Goal: Task Accomplishment & Management: Complete application form

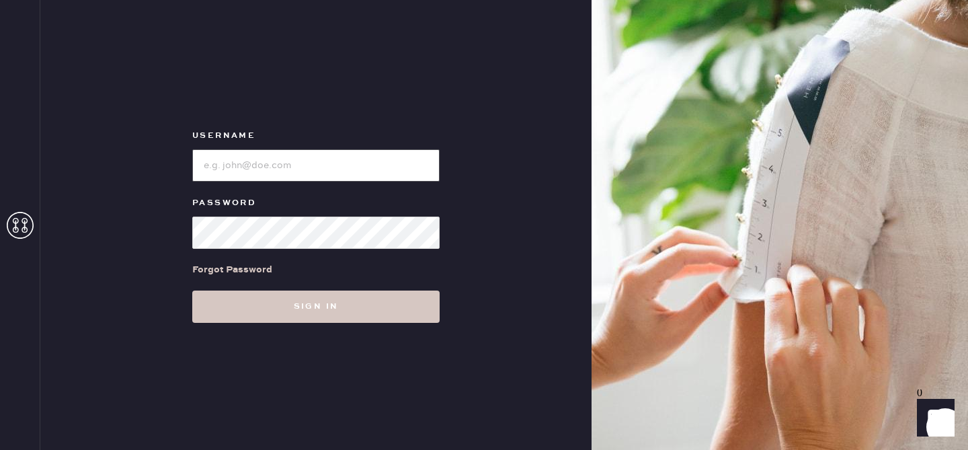
click at [296, 157] on input "loginName" at bounding box center [315, 165] width 247 height 32
type input "reformationplatform"
click at [192, 290] on button "Sign in" at bounding box center [315, 306] width 247 height 32
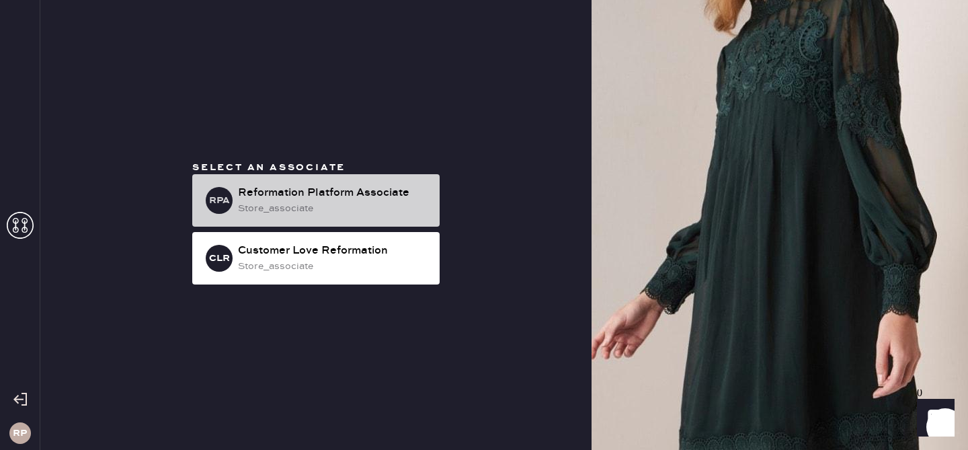
click at [386, 192] on div "Reformation Platform Associate" at bounding box center [333, 193] width 191 height 16
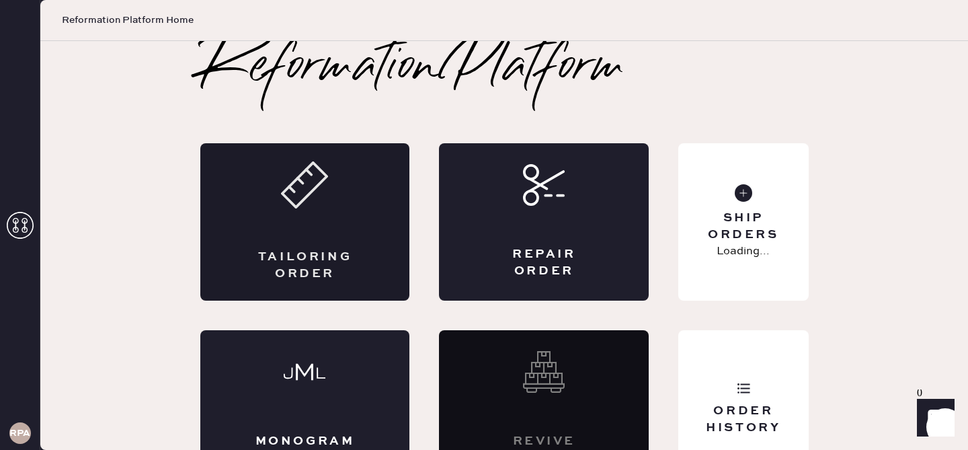
click at [312, 239] on div "Tailoring Order" at bounding box center [305, 221] width 210 height 157
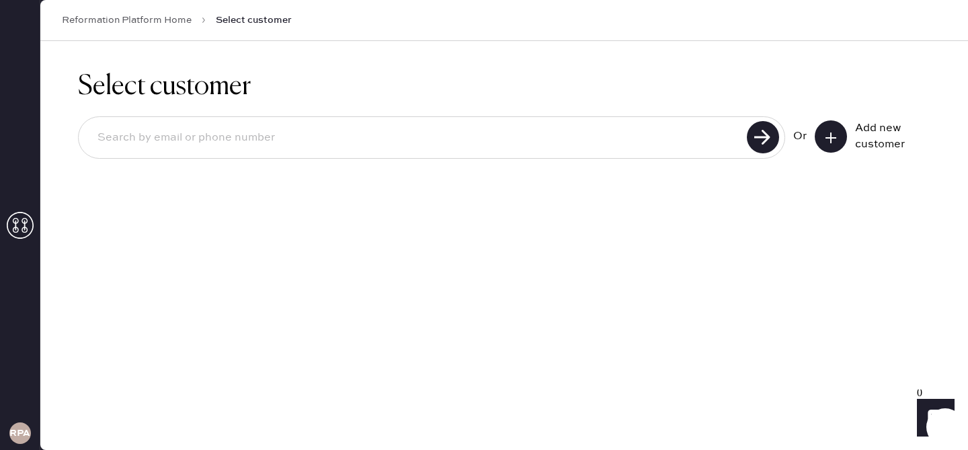
click at [829, 138] on icon at bounding box center [830, 137] width 13 height 13
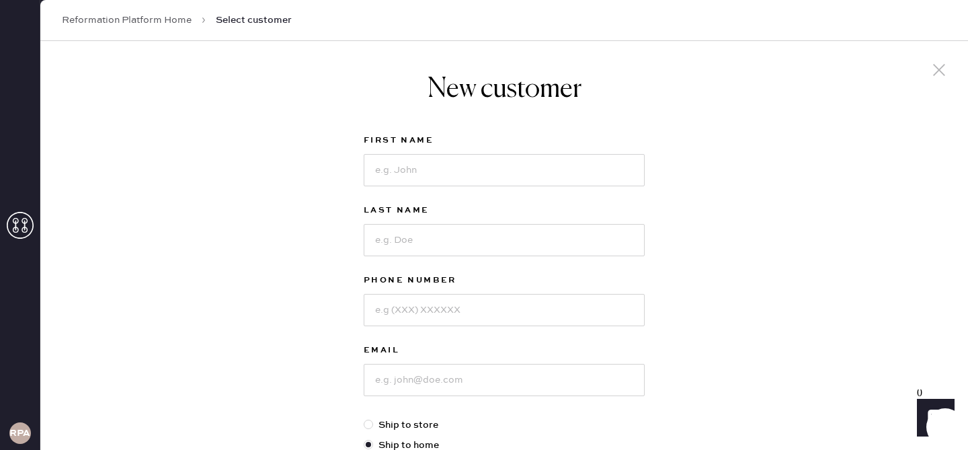
click at [585, 150] on div "First Name" at bounding box center [503, 141] width 281 height 19
click at [572, 177] on input at bounding box center [503, 170] width 281 height 32
type input "I"
click at [942, 75] on icon at bounding box center [939, 70] width 20 height 20
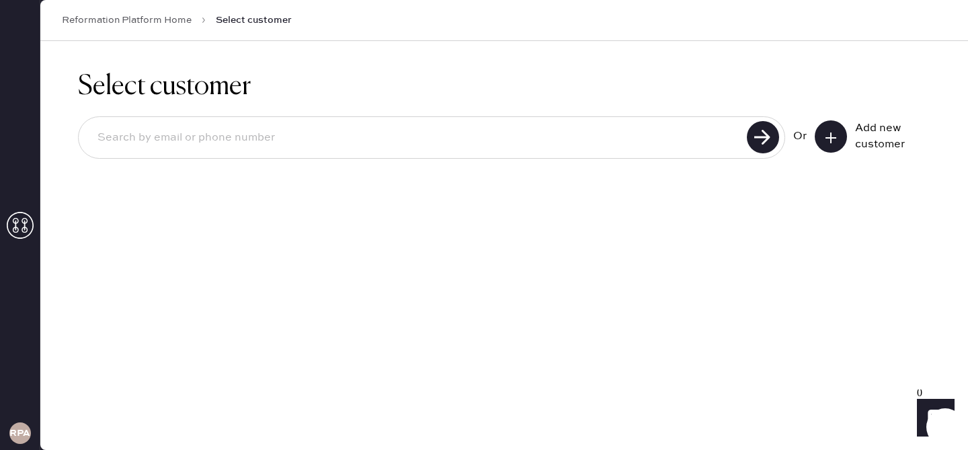
click at [579, 139] on input at bounding box center [415, 137] width 656 height 31
click at [768, 143] on use at bounding box center [762, 137] width 32 height 32
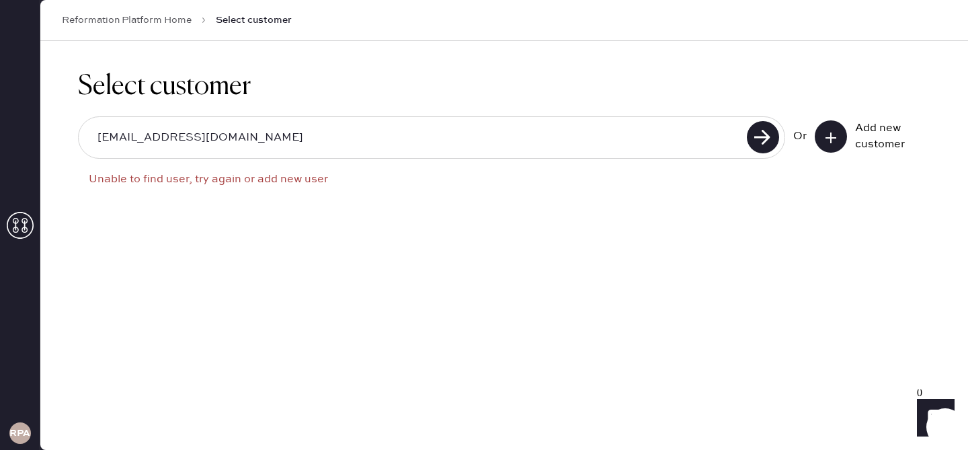
drag, startPoint x: 228, startPoint y: 124, endPoint x: 128, endPoint y: 120, distance: 100.2
click at [128, 119] on div "[EMAIL_ADDRESS][DOMAIN_NAME]" at bounding box center [431, 137] width 707 height 42
drag, startPoint x: 236, startPoint y: 151, endPoint x: 19, endPoint y: 122, distance: 218.9
click at [19, 122] on div "RPA Reformation Platform Home Select customer Select customer [EMAIL_ADDRESS][D…" at bounding box center [484, 225] width 968 height 450
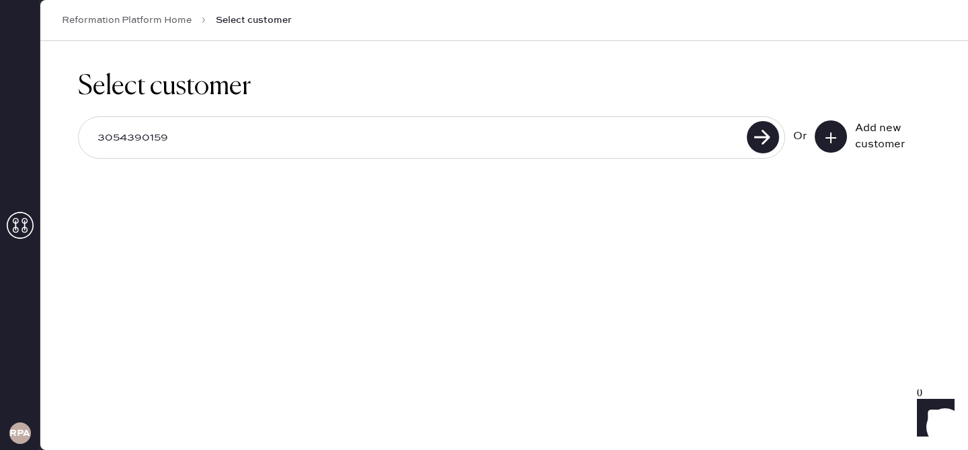
type input "3054390159"
drag, startPoint x: 236, startPoint y: 140, endPoint x: 20, endPoint y: 128, distance: 216.0
click at [20, 128] on div "RPA Reformation Platform Home Select customer Select customer 3054390159 Unable…" at bounding box center [484, 225] width 968 height 450
click at [833, 143] on icon at bounding box center [830, 137] width 13 height 13
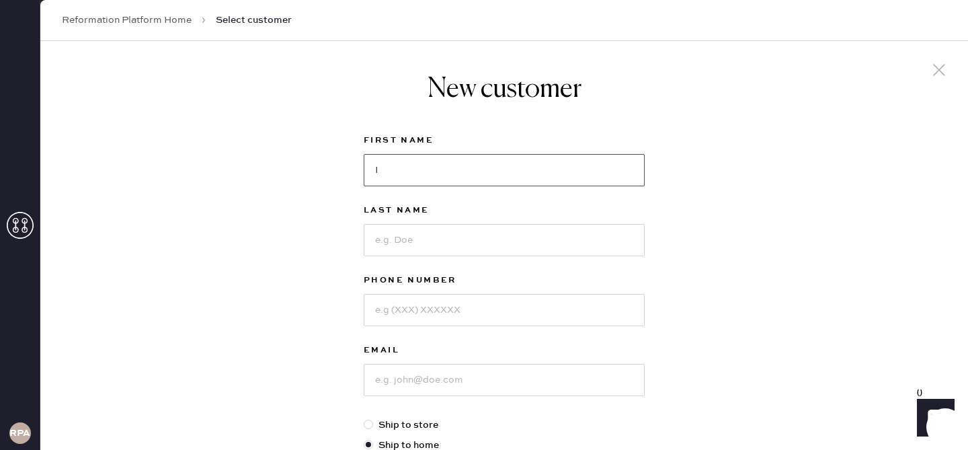
click at [505, 175] on input "I" at bounding box center [503, 170] width 281 height 32
type input "Iciar"
click at [430, 244] on input at bounding box center [503, 240] width 281 height 32
type input "Riaza"
click at [429, 300] on input at bounding box center [503, 310] width 281 height 32
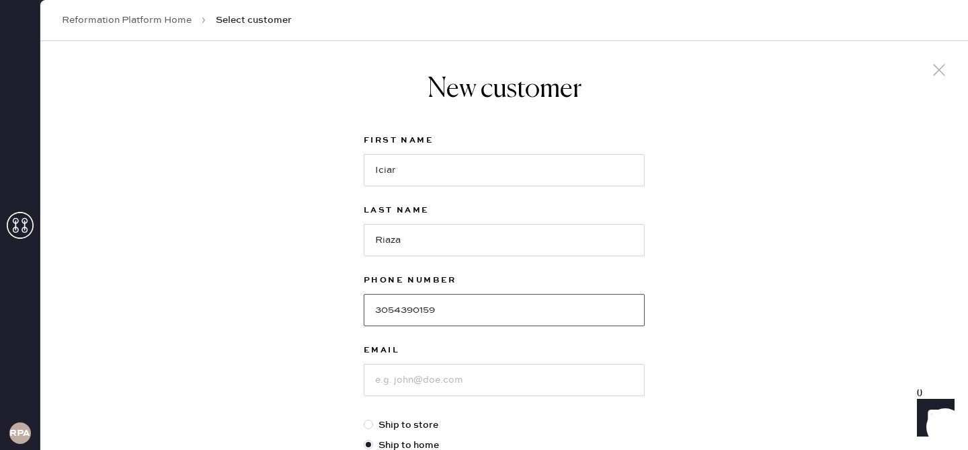
type input "3054390159"
click at [443, 382] on input at bounding box center [503, 379] width 281 height 32
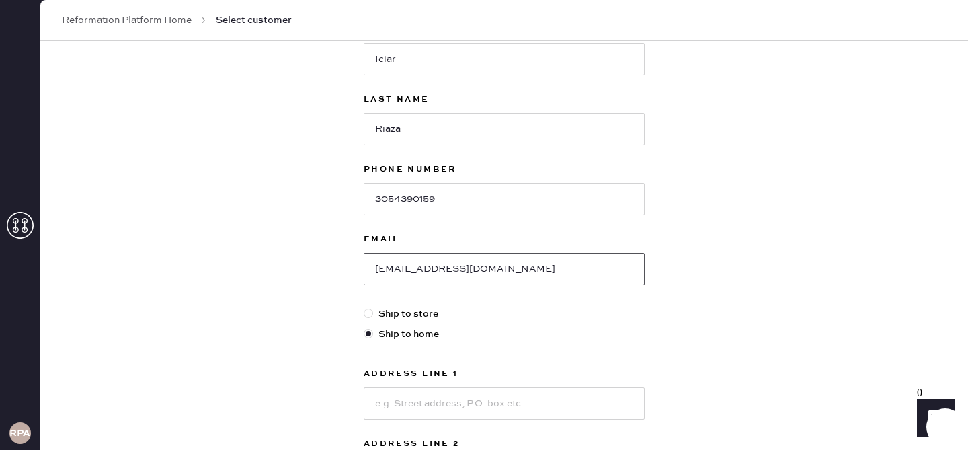
scroll to position [119, 0]
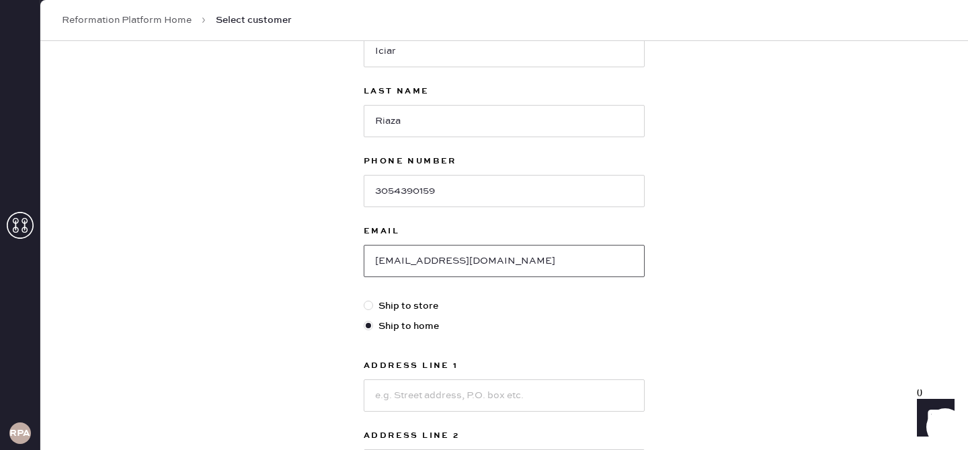
type input "[EMAIL_ADDRESS][DOMAIN_NAME]"
click at [427, 399] on input at bounding box center [503, 395] width 281 height 32
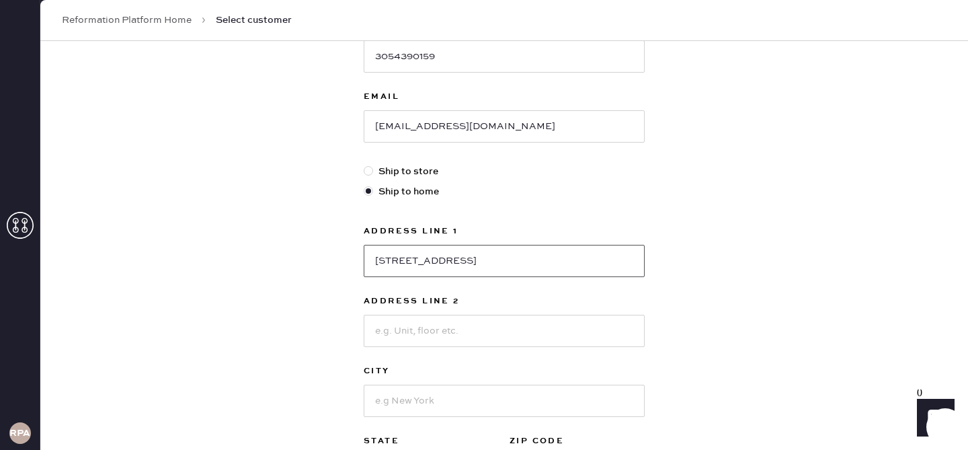
scroll to position [255, 0]
type input "[STREET_ADDRESS]"
click at [429, 334] on input at bounding box center [503, 328] width 281 height 32
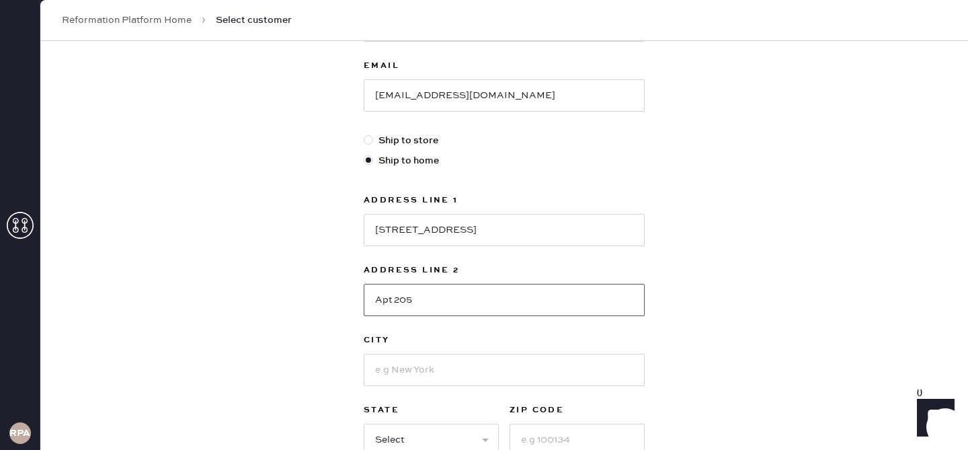
scroll to position [294, 0]
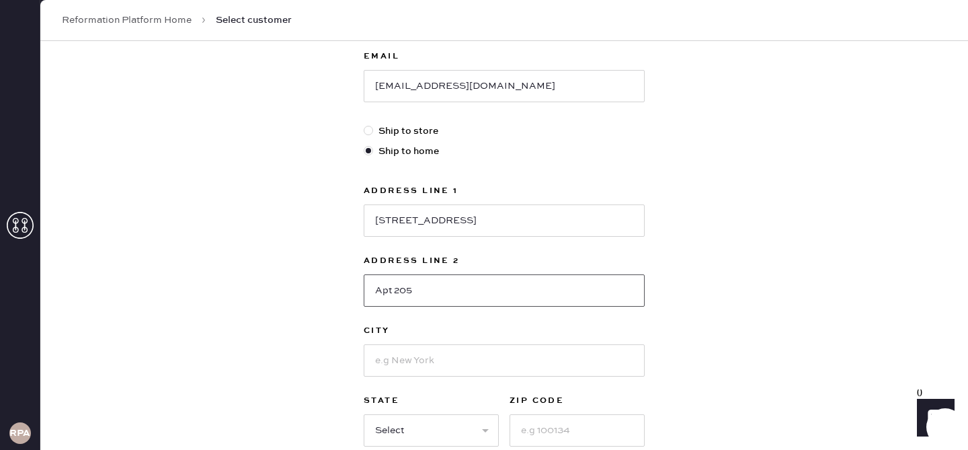
type input "Apt 205"
click at [589, 358] on input at bounding box center [503, 360] width 281 height 32
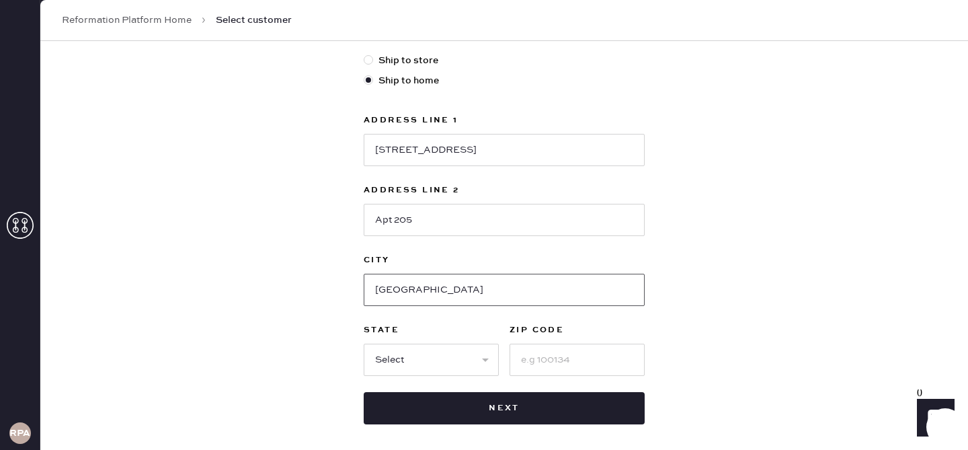
scroll to position [363, 0]
type input "[GEOGRAPHIC_DATA]"
click at [432, 357] on select "Select AK AL AR AZ CA CO CT [GEOGRAPHIC_DATA] DE FL [GEOGRAPHIC_DATA] HI [GEOGR…" at bounding box center [430, 360] width 135 height 32
select select "CA"
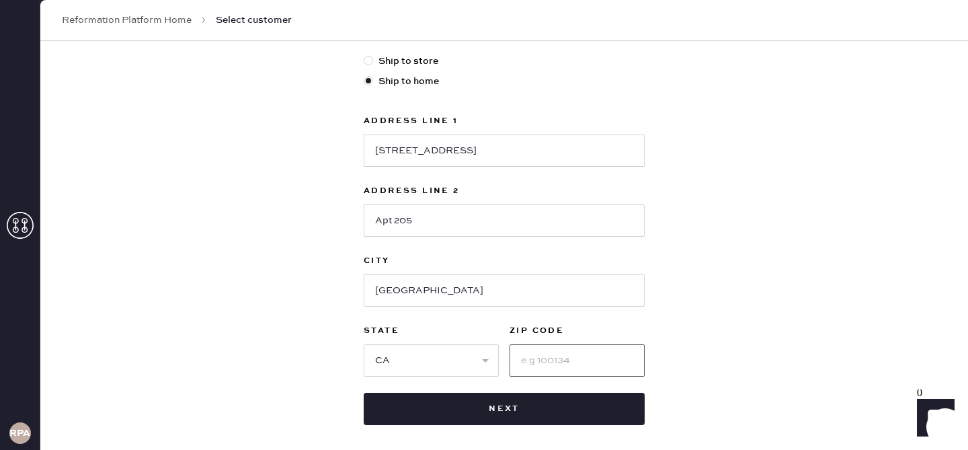
click at [572, 359] on input at bounding box center [576, 360] width 135 height 32
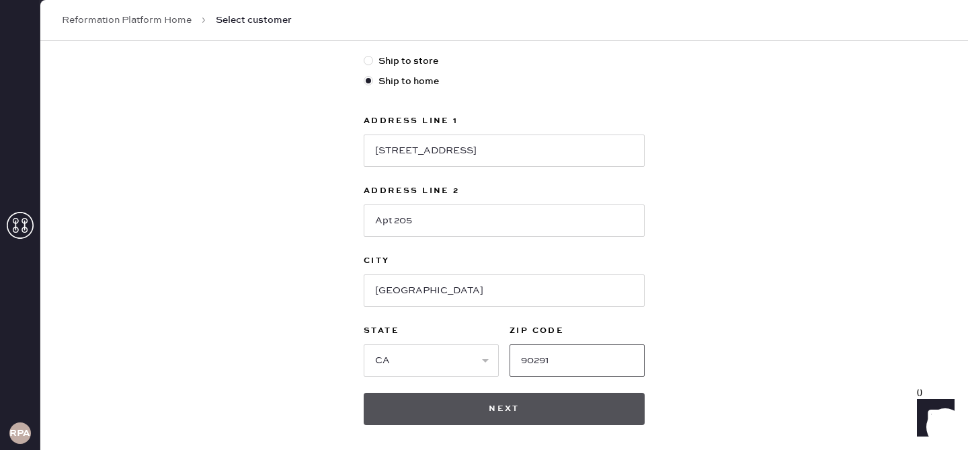
type input "90291"
click at [576, 413] on button "Next" at bounding box center [503, 408] width 281 height 32
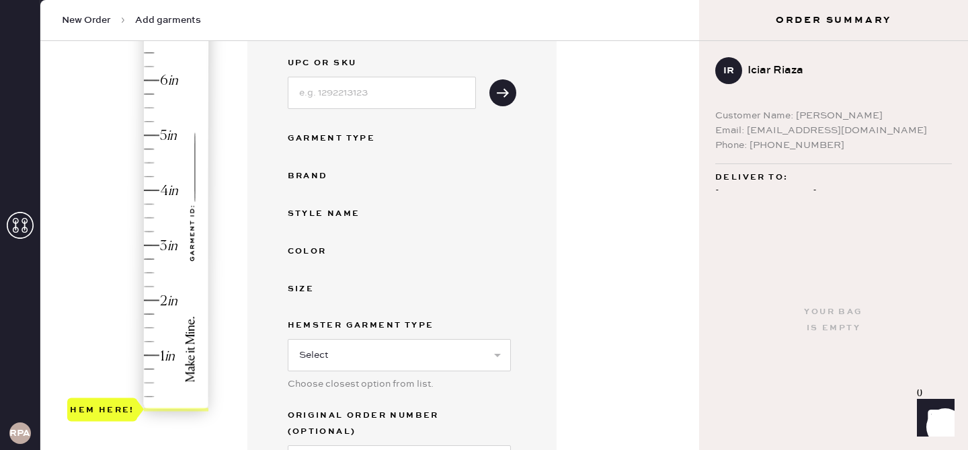
scroll to position [136, 0]
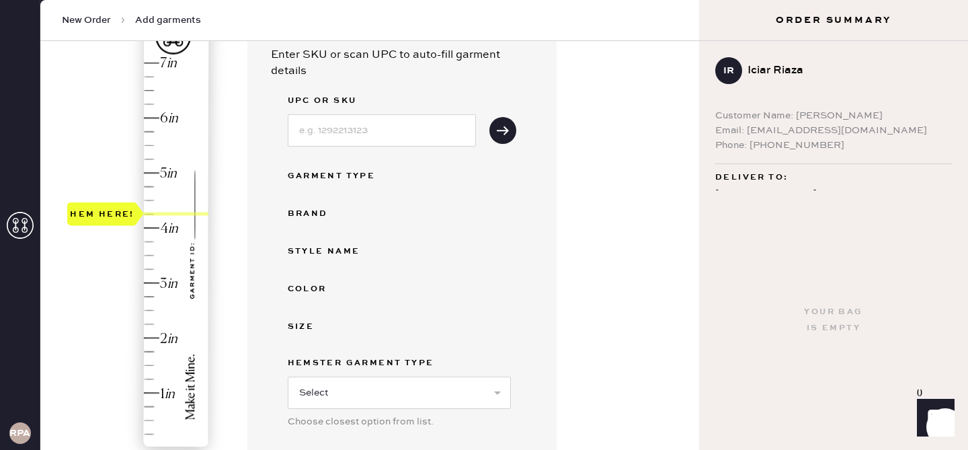
click at [151, 216] on div "Hem here!" at bounding box center [138, 255] width 143 height 396
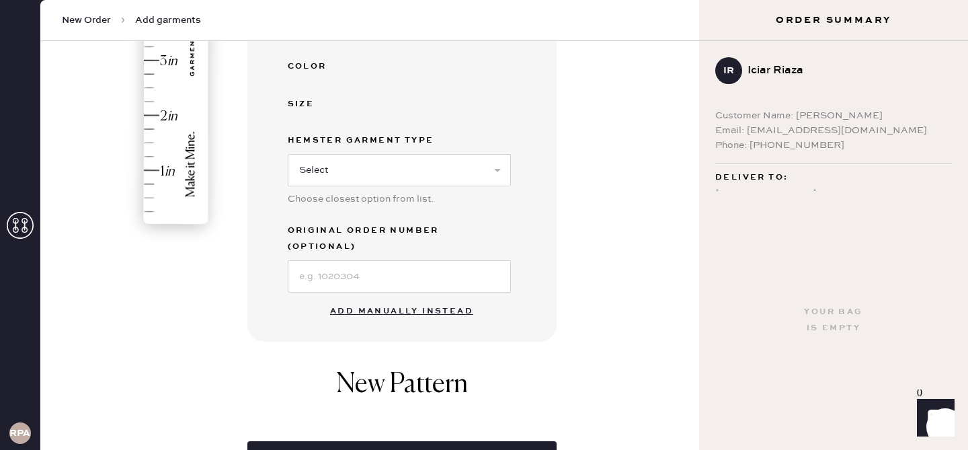
scroll to position [378, 0]
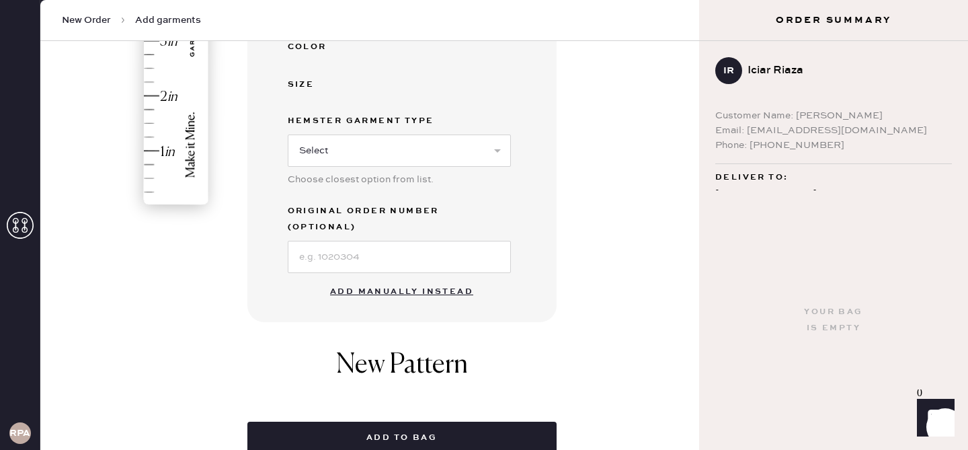
click at [404, 278] on button "Add manually instead" at bounding box center [401, 291] width 159 height 27
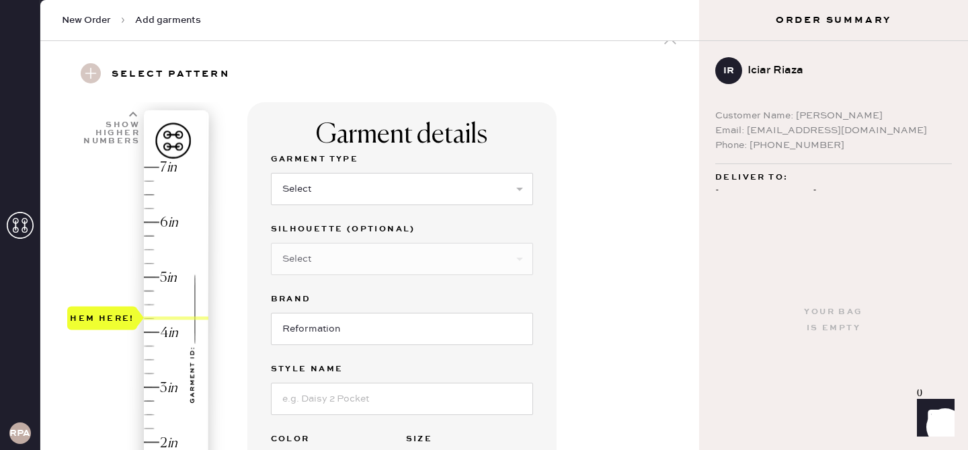
scroll to position [18, 0]
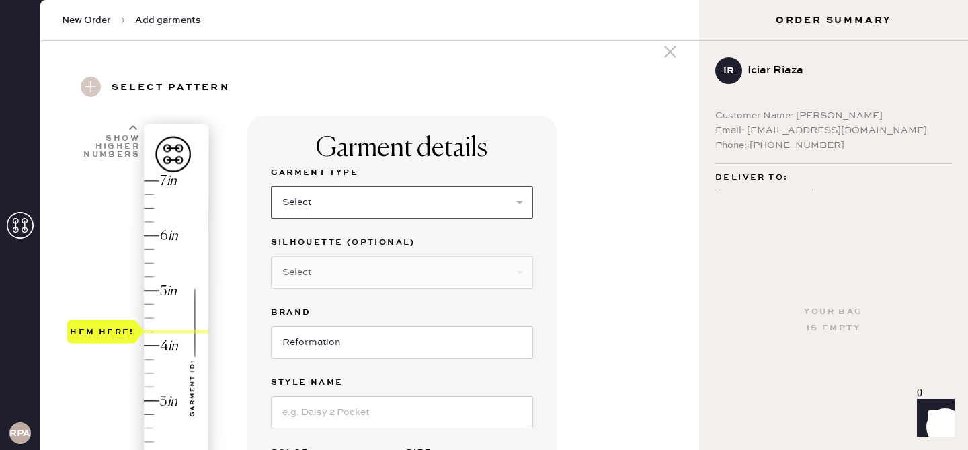
click at [366, 210] on select "Select Basic Skirt Jeans Leggings Pants Shorts Basic Sleeved Dress Basic Sleeve…" at bounding box center [402, 202] width 262 height 32
select select "6"
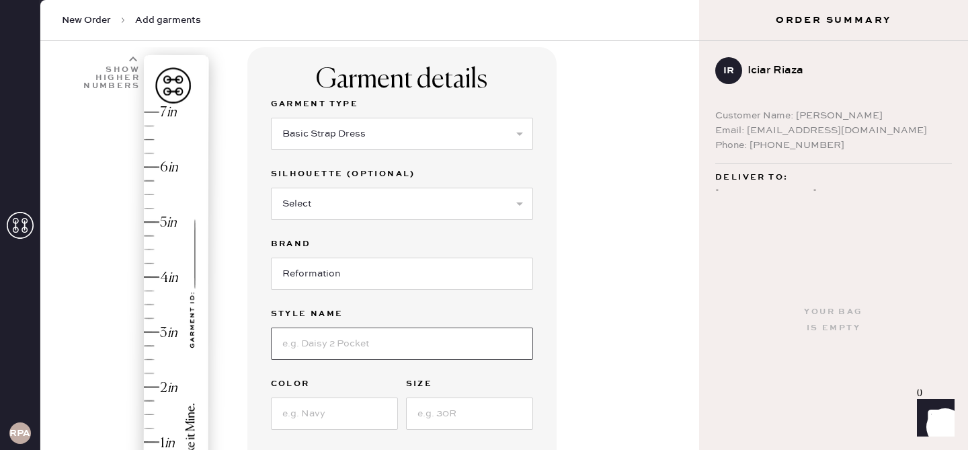
click at [355, 351] on input at bounding box center [402, 343] width 262 height 32
type input "O"
type input "Pernille Silk Dress"
click at [357, 413] on input at bounding box center [334, 413] width 127 height 32
type input "Pinecone"
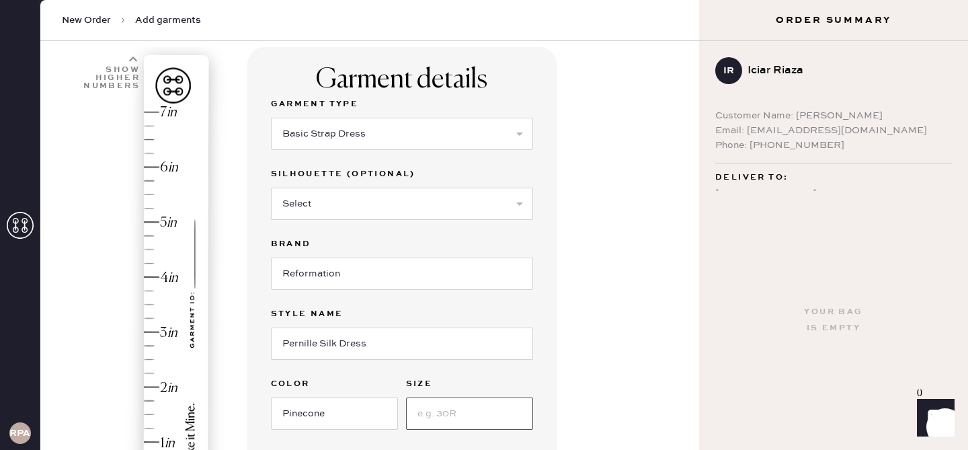
click at [475, 417] on input at bounding box center [469, 413] width 127 height 32
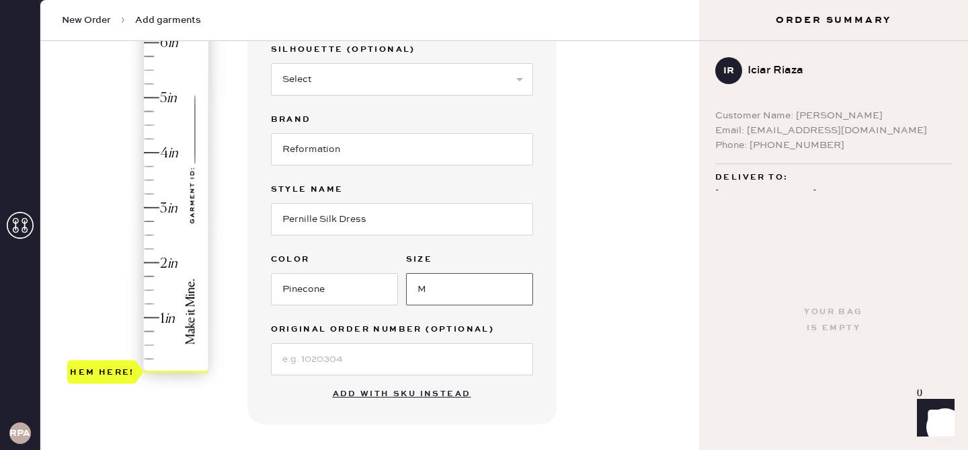
scroll to position [212, 0]
type input "M"
type input "4.25"
click at [154, 138] on div "Hem here!" at bounding box center [138, 179] width 143 height 396
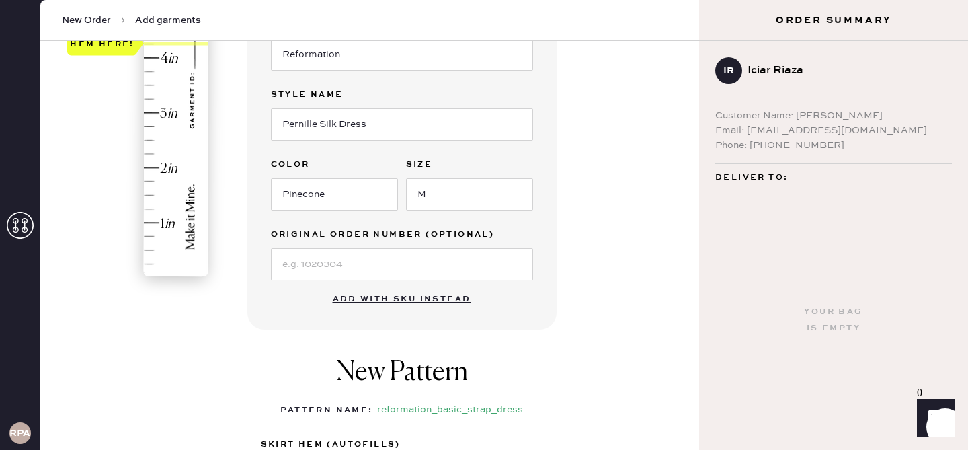
scroll to position [457, 0]
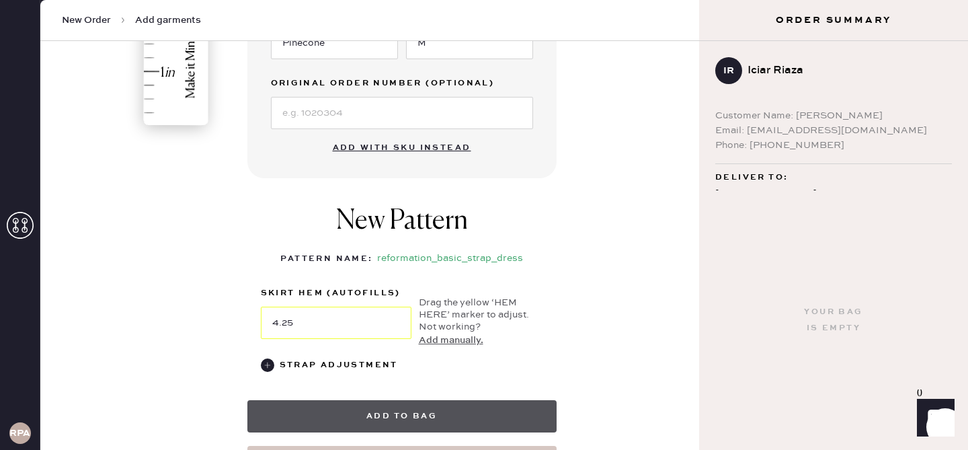
click at [295, 409] on button "Add to bag" at bounding box center [401, 416] width 309 height 32
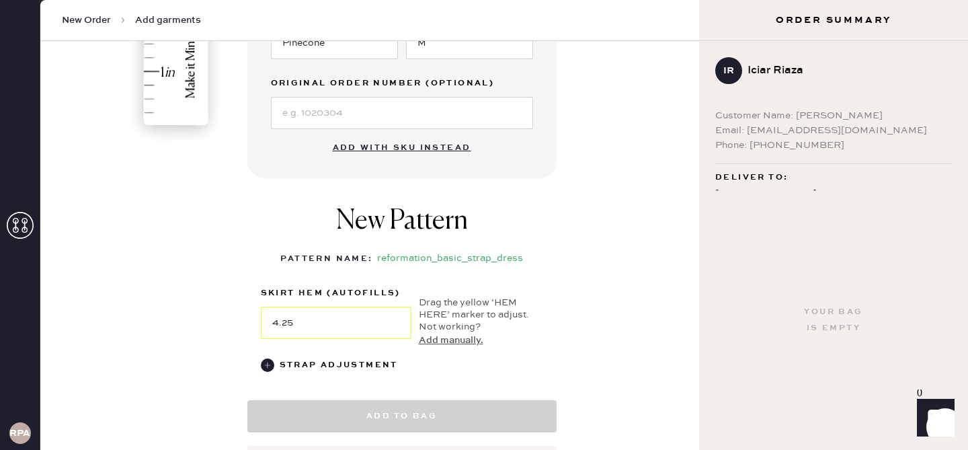
select select "6"
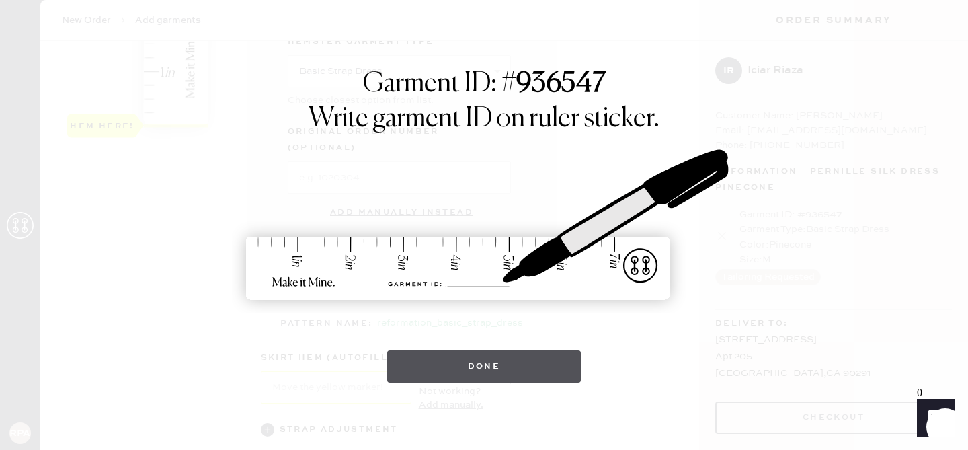
click at [494, 370] on button "Done" at bounding box center [484, 366] width 194 height 32
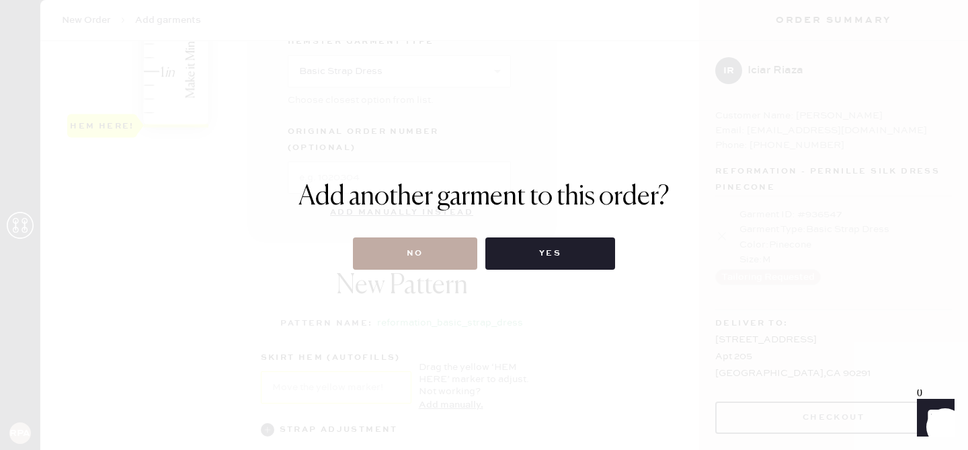
click at [421, 257] on button "No" at bounding box center [415, 253] width 124 height 32
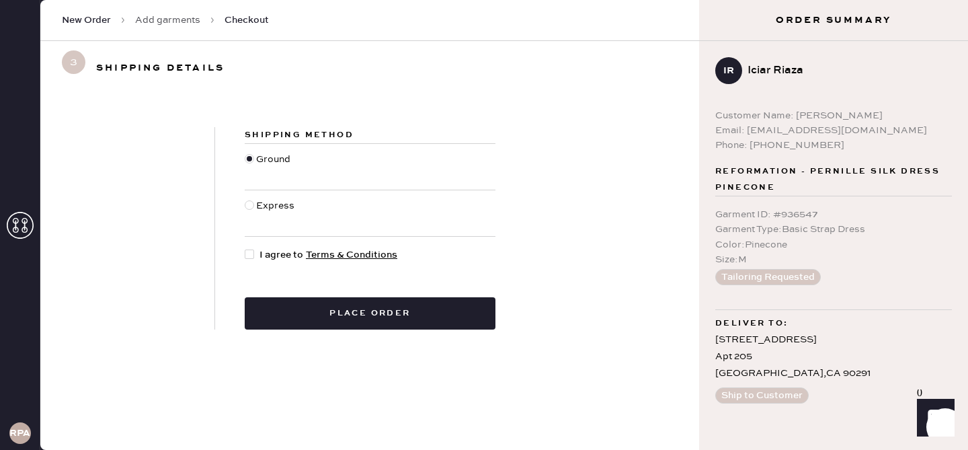
click at [251, 206] on div at bounding box center [249, 204] width 9 height 9
click at [245, 199] on input "Express" at bounding box center [245, 198] width 1 height 1
radio input "true"
click at [251, 259] on div at bounding box center [252, 254] width 15 height 15
click at [245, 248] on input "I agree to Terms & Conditions" at bounding box center [245, 247] width 1 height 1
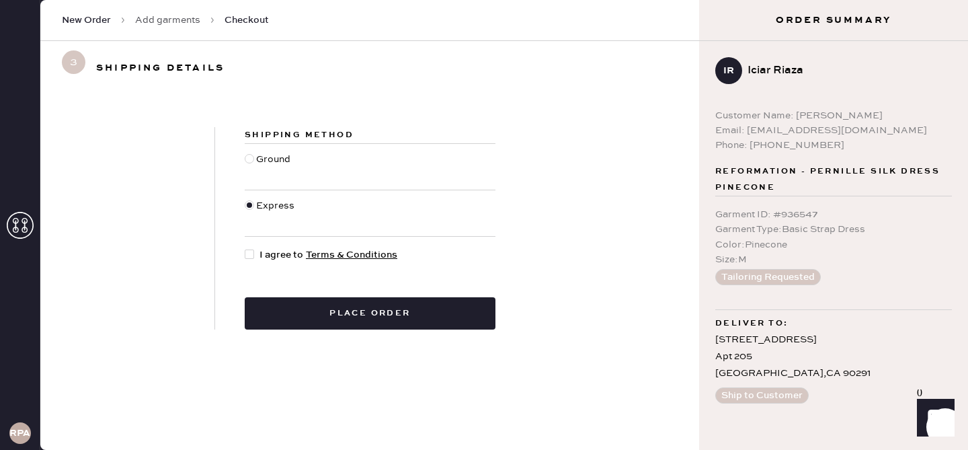
checkbox input "true"
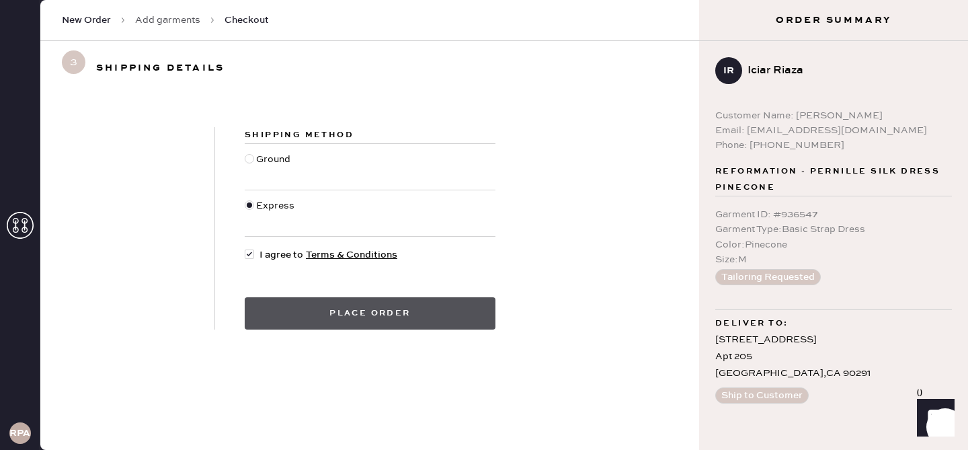
click at [295, 317] on button "Place order" at bounding box center [370, 313] width 251 height 32
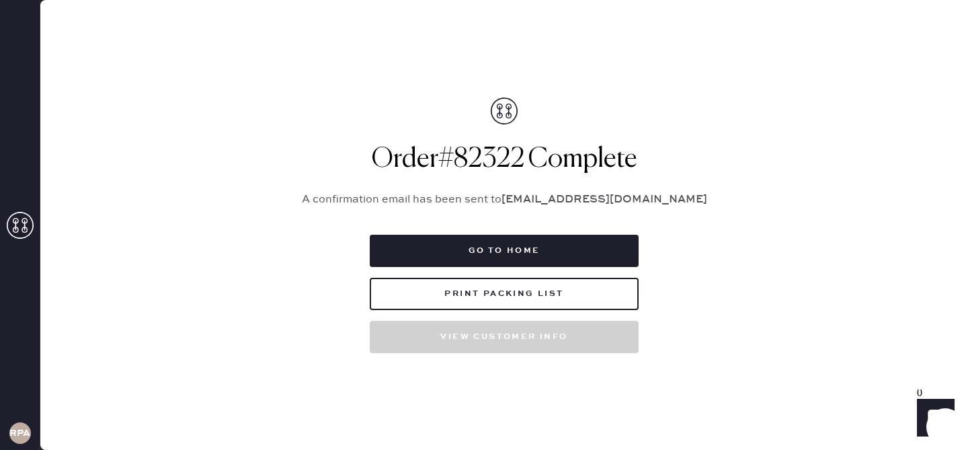
click at [466, 267] on div "Go to home Print Packing List View customer info" at bounding box center [504, 293] width 269 height 118
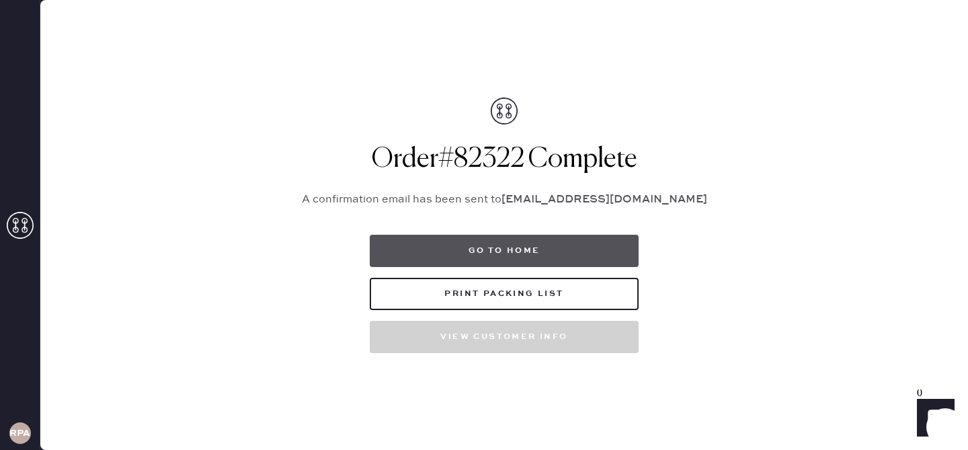
click at [488, 257] on button "Go to home" at bounding box center [504, 250] width 269 height 32
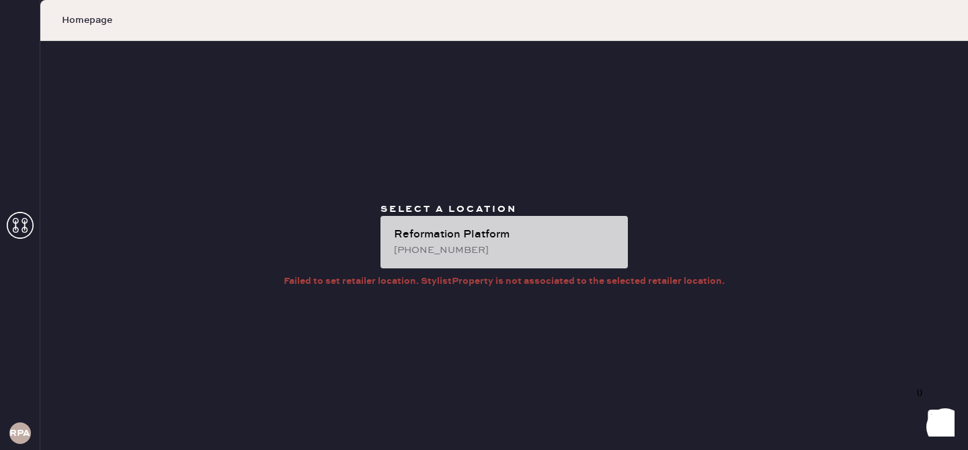
click at [458, 259] on div "Reformation Platform [PHONE_NUMBER]" at bounding box center [503, 242] width 247 height 52
